Goal: Complete Application Form: Complete application form

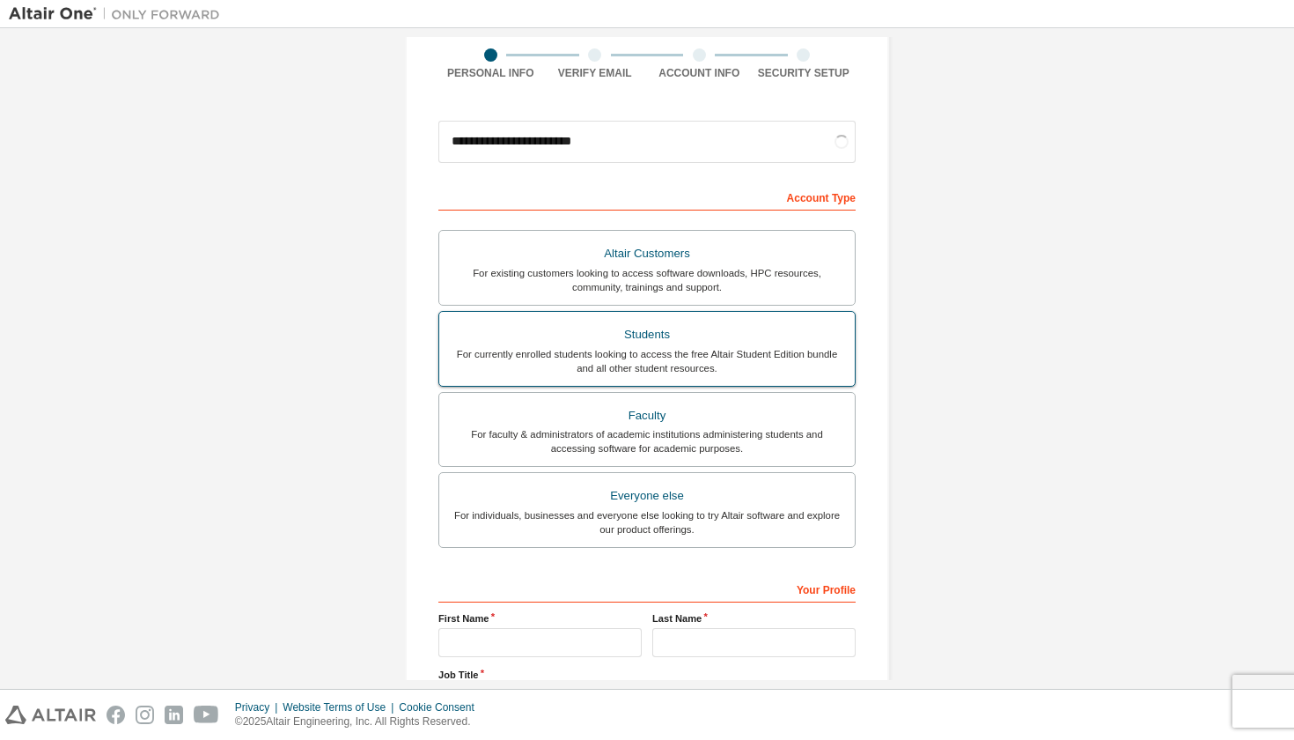
scroll to position [150, 0]
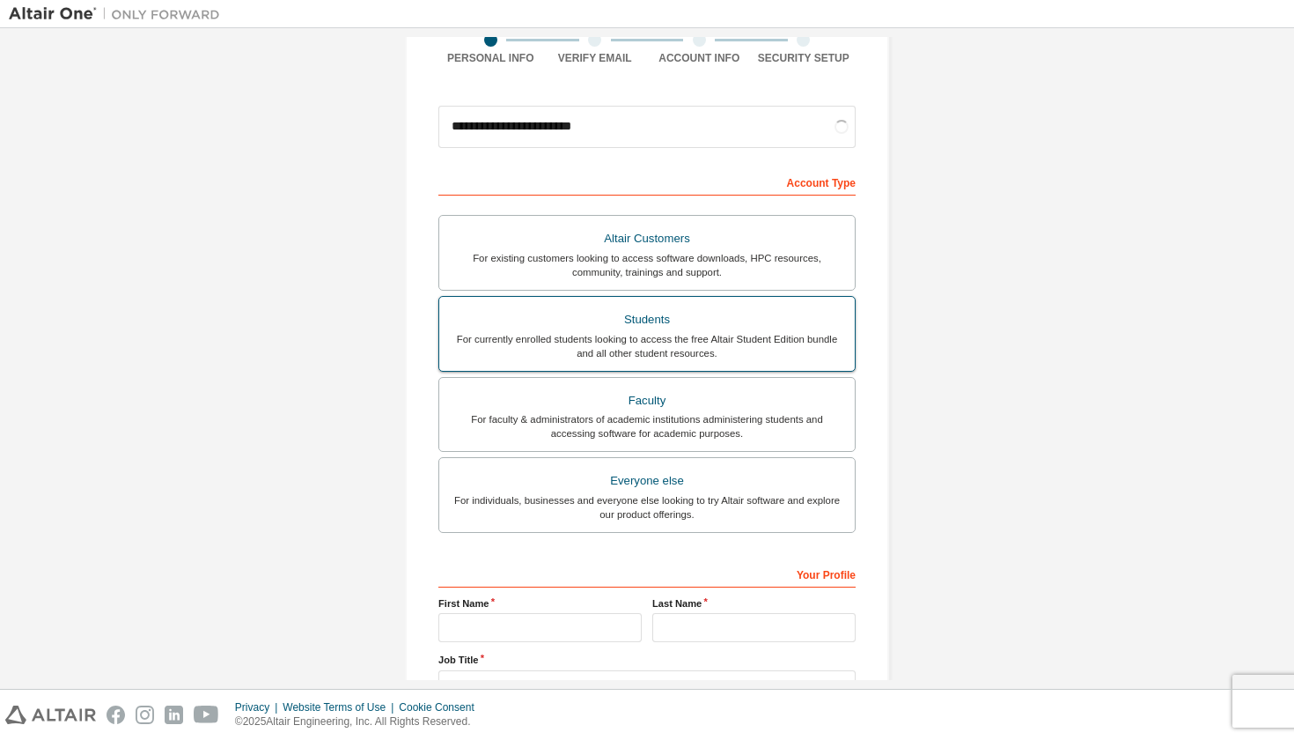
type input "**********"
click at [700, 333] on div "For currently enrolled students looking to access the free Altair Student Editi…" at bounding box center [647, 346] width 394 height 28
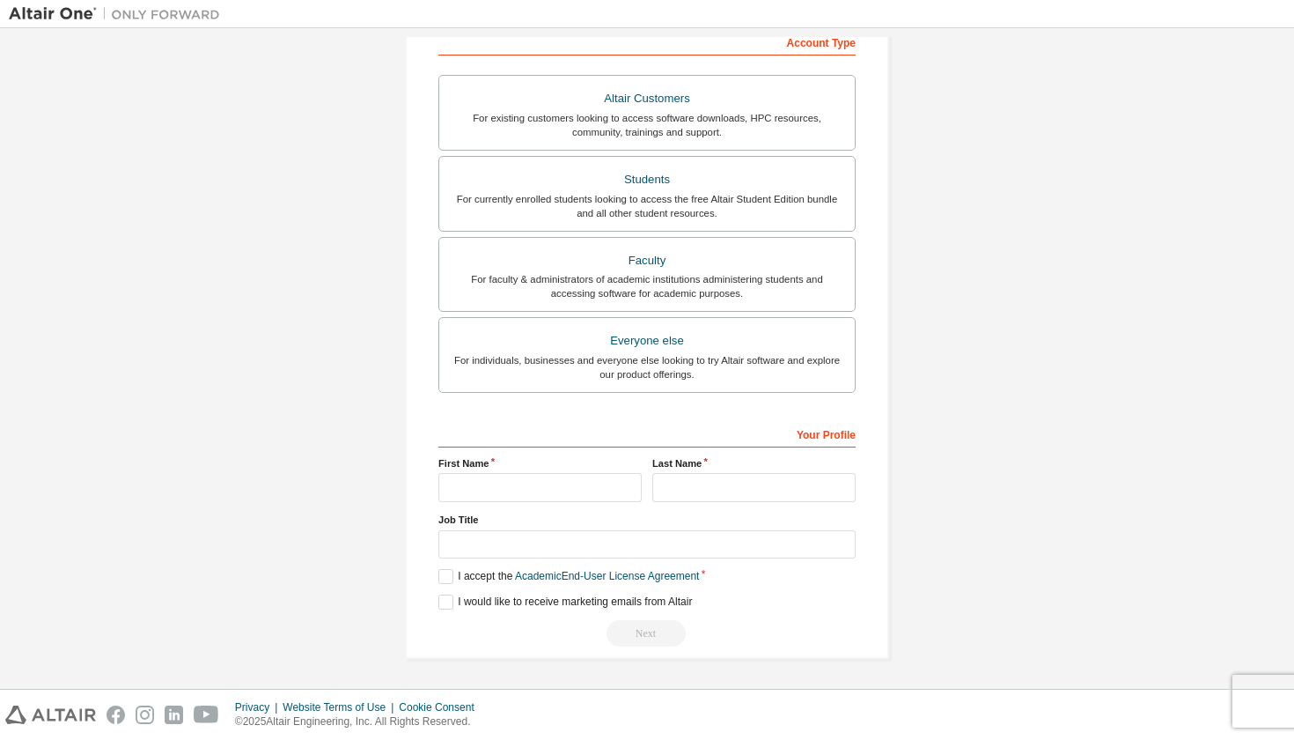
scroll to position [295, 0]
type input "*"
type input "******"
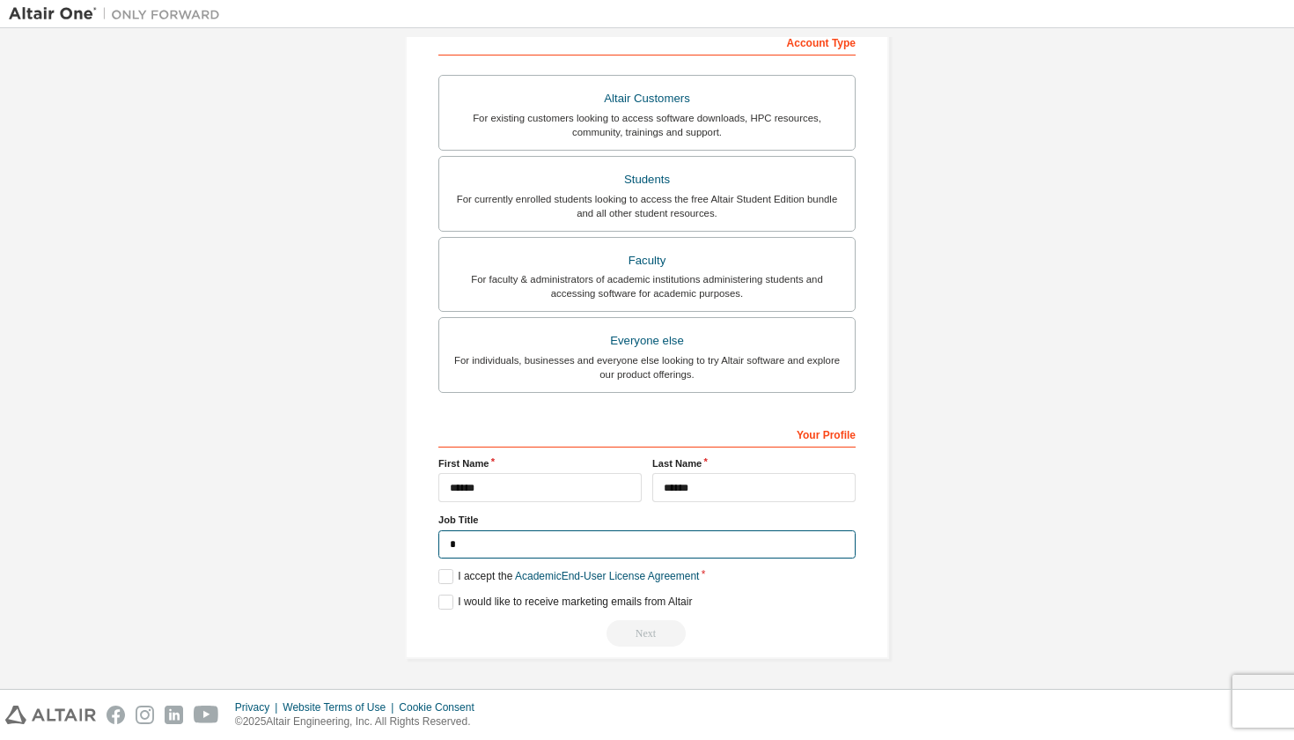
scroll to position [288, 0]
type input "*******"
click at [438, 580] on label "I accept the Academic End-User License Agreement" at bounding box center [568, 578] width 261 height 15
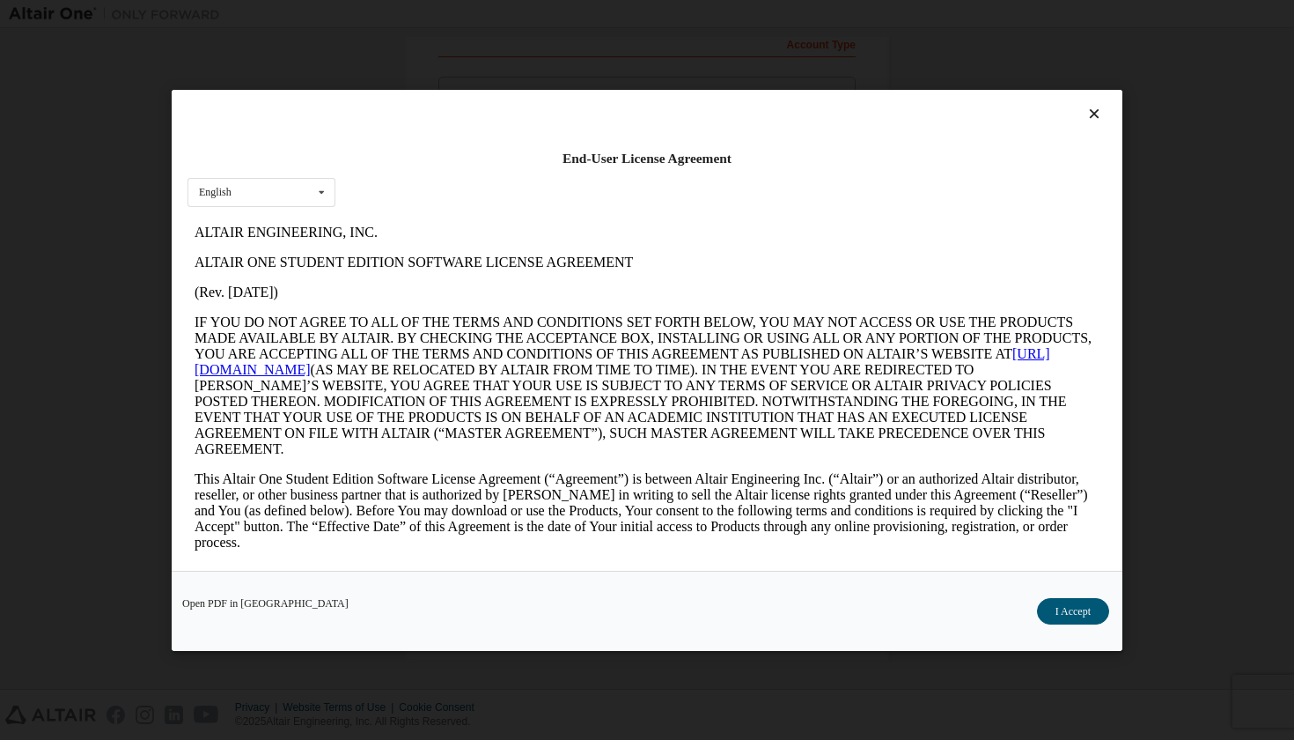
scroll to position [0, 0]
click at [1078, 614] on button "I Accept" at bounding box center [1073, 610] width 72 height 26
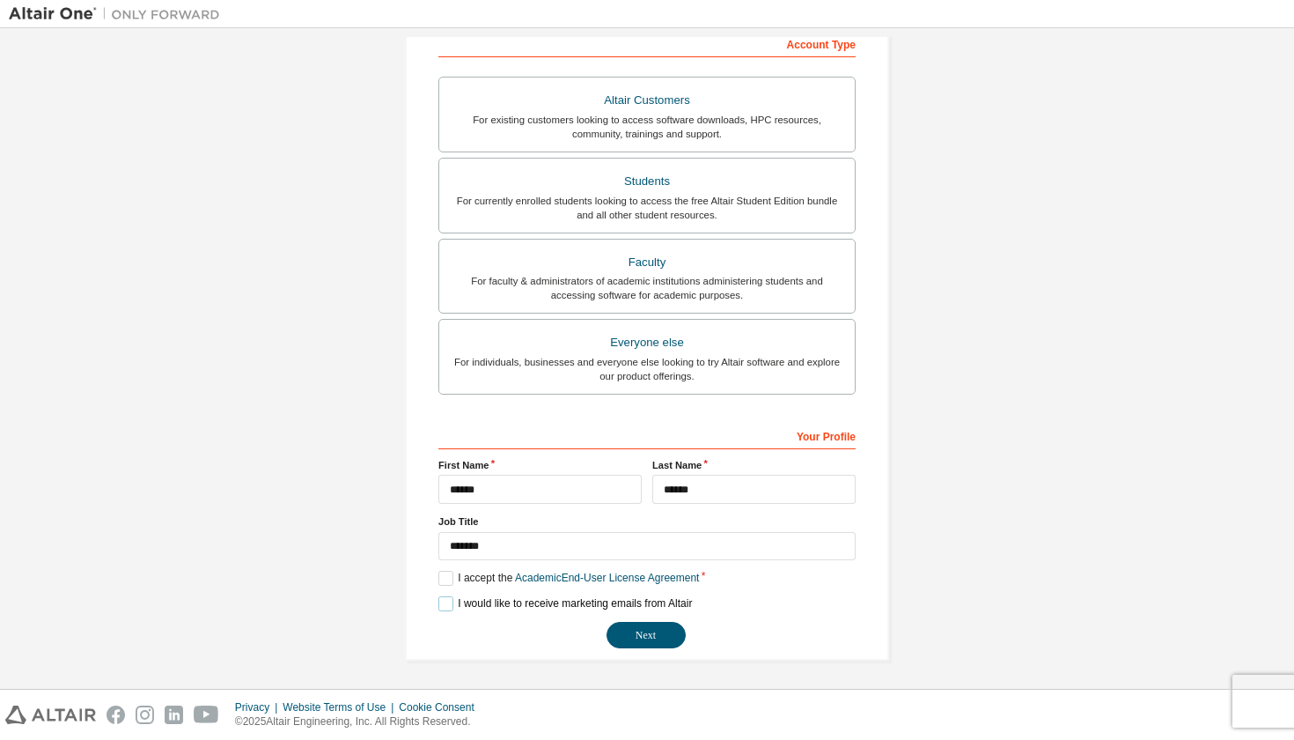
click at [445, 599] on label "I would like to receive marketing emails from Altair" at bounding box center [565, 603] width 254 height 15
click at [661, 631] on button "Next" at bounding box center [646, 635] width 79 height 26
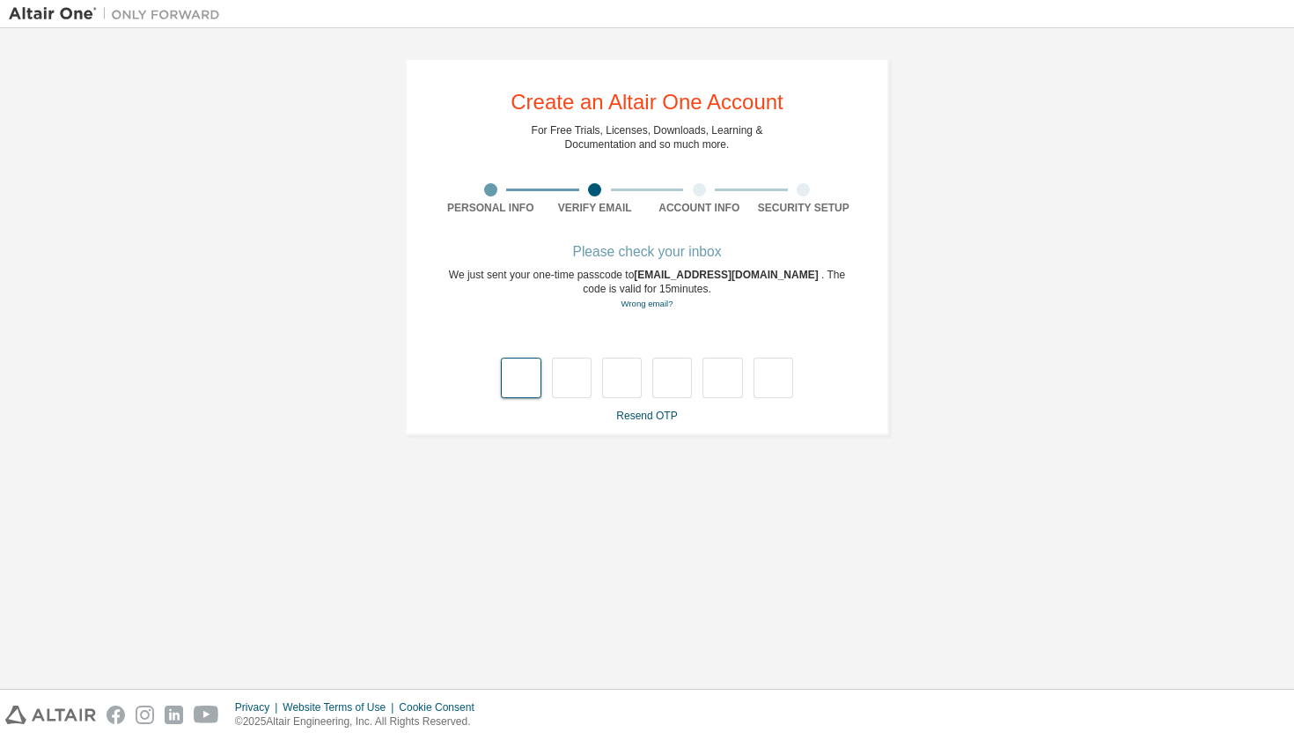
type input "*"
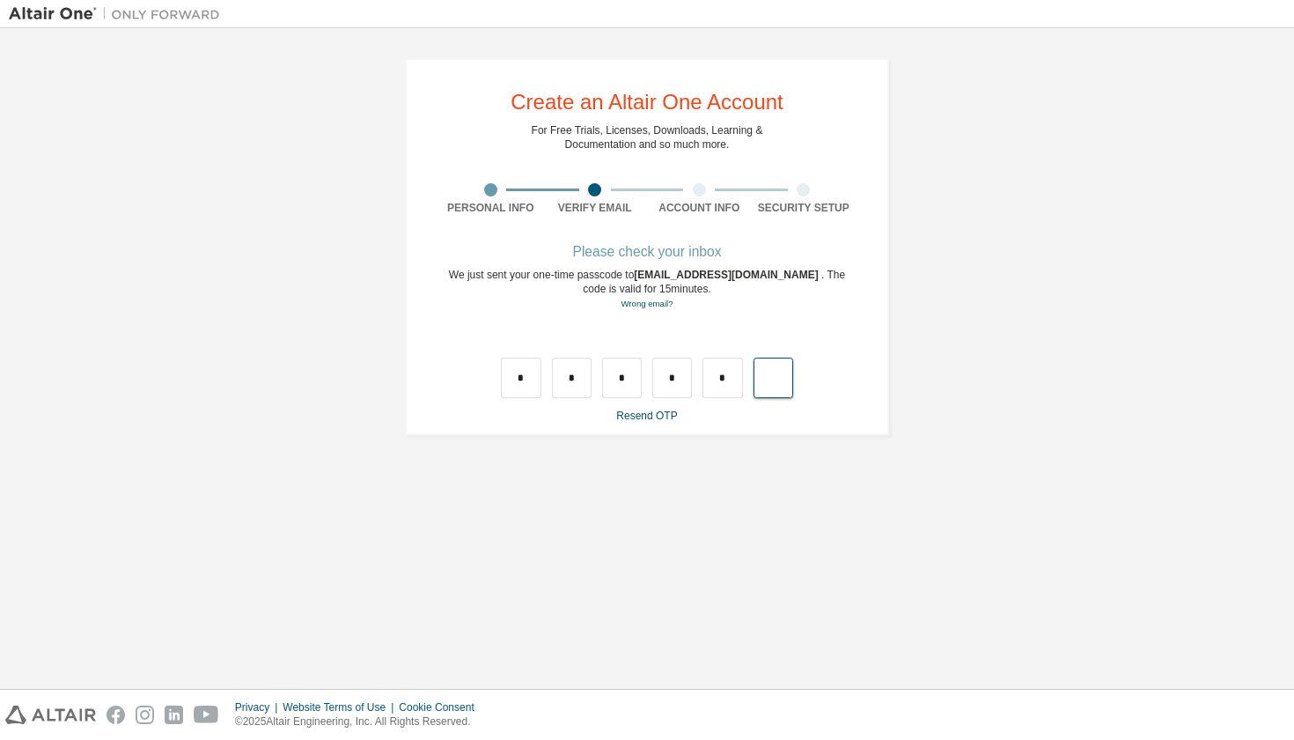
type input "*"
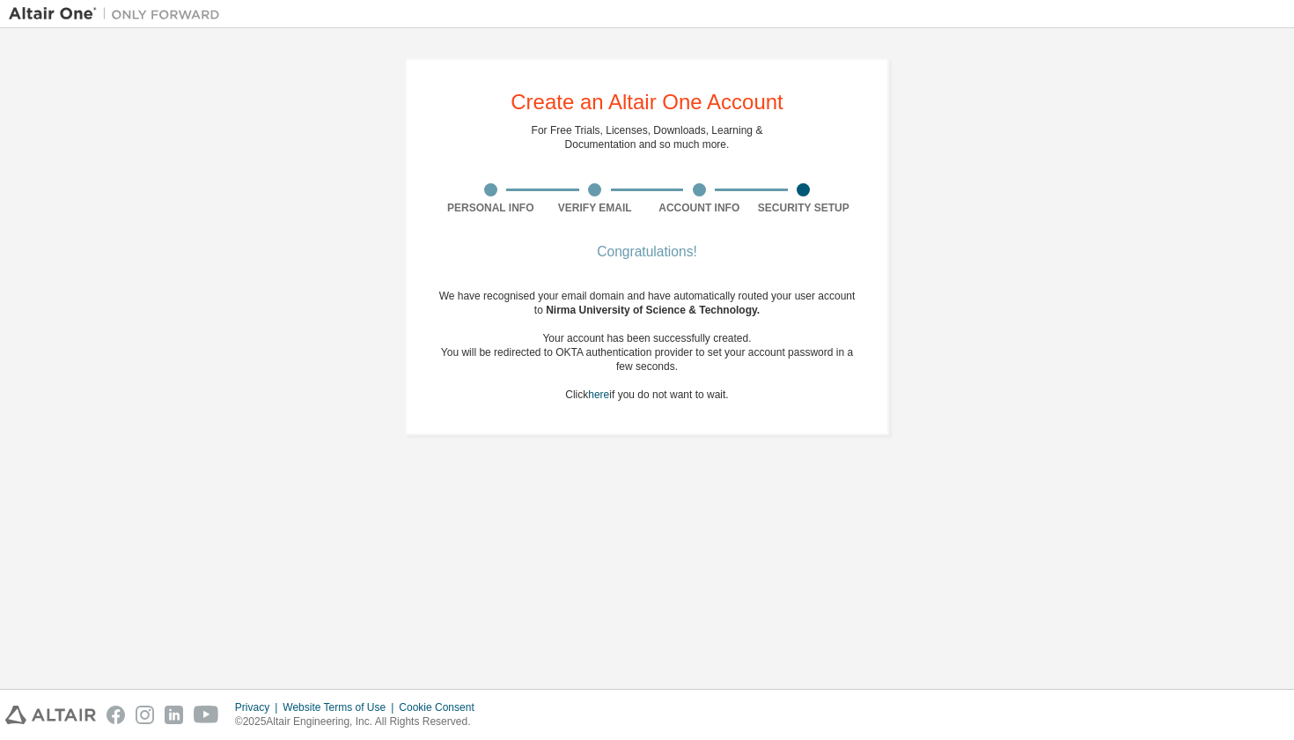
click at [670, 257] on div "Congratulations!" at bounding box center [646, 252] width 417 height 11
click at [804, 194] on div at bounding box center [803, 189] width 13 height 13
